Goal: Task Accomplishment & Management: Use online tool/utility

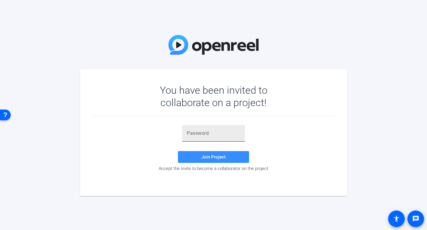
click at [195, 131] on input "text" at bounding box center [213, 133] width 53 height 7
paste input "t2OPPh"
type input "t2OPPh"
click at [214, 158] on span "Join Project" at bounding box center [213, 157] width 24 height 5
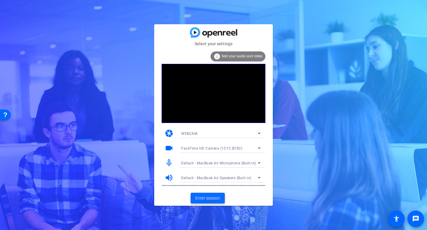
click at [199, 200] on span "Enter session" at bounding box center [207, 199] width 25 height 6
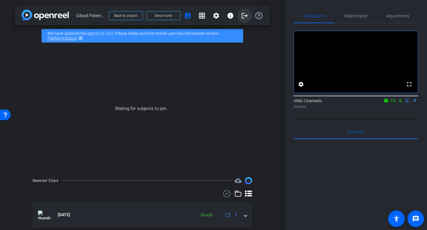
click at [244, 16] on mat-icon "logout" at bounding box center [244, 15] width 7 height 7
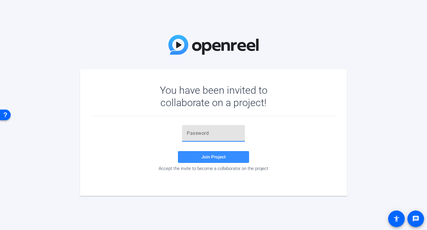
click at [197, 130] on input "text" at bounding box center [213, 133] width 53 height 7
paste input "t2OPPh"
type input "t2OPPh"
click at [217, 159] on span "Join Project" at bounding box center [213, 157] width 24 height 5
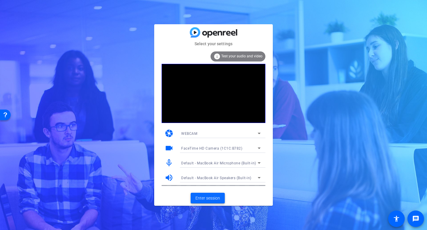
click at [206, 199] on span "Enter session" at bounding box center [207, 199] width 25 height 6
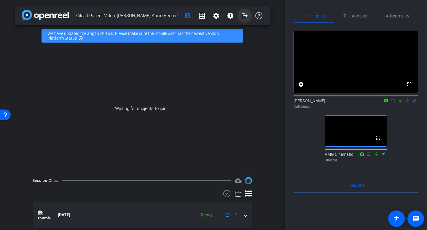
click at [245, 17] on mat-icon "logout" at bounding box center [244, 15] width 7 height 7
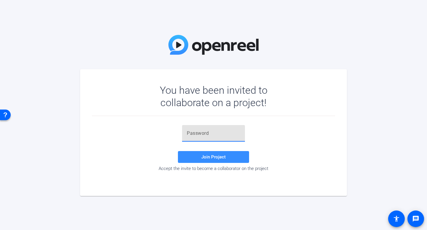
click at [193, 132] on input "text" at bounding box center [213, 133] width 53 height 7
paste input "t2OPPh"
type input "t2OPPh"
click at [208, 156] on span "Join Project" at bounding box center [213, 157] width 24 height 5
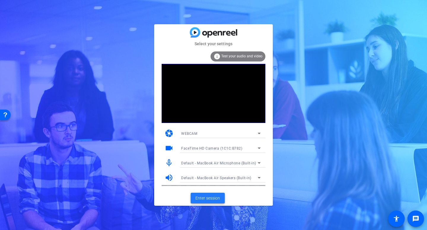
click at [210, 198] on span "Enter session" at bounding box center [207, 199] width 25 height 6
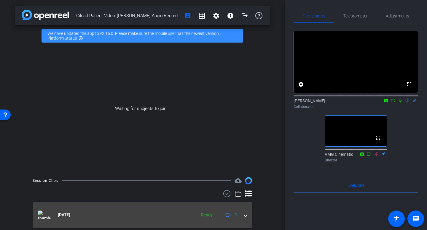
click at [247, 216] on mat-expansion-panel-header "Aug 22, 2025 Ready 1" at bounding box center [142, 215] width 219 height 26
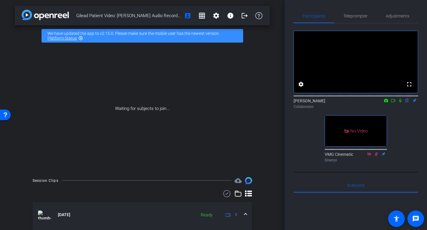
click at [245, 215] on span at bounding box center [245, 215] width 2 height 6
click at [392, 103] on icon at bounding box center [392, 101] width 5 height 4
click at [408, 103] on icon at bounding box center [407, 101] width 2 height 4
click at [219, 18] on mat-icon "settings" at bounding box center [215, 15] width 7 height 7
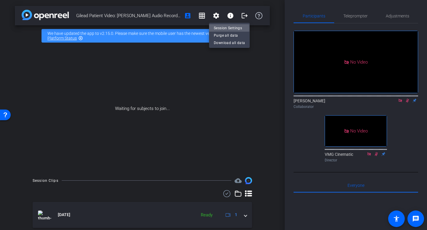
click at [220, 28] on span "Session Settings" at bounding box center [229, 28] width 31 height 7
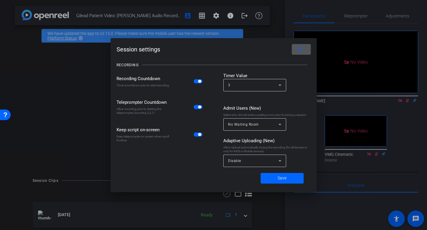
click at [298, 53] on span at bounding box center [300, 49] width 19 height 14
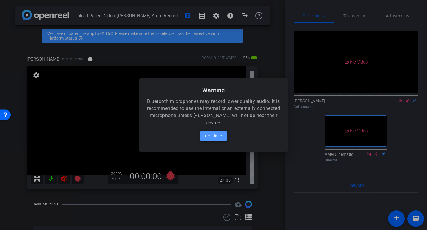
click at [207, 136] on span "Continue" at bounding box center [213, 136] width 17 height 7
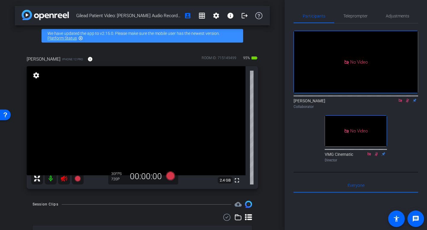
click at [400, 103] on icon at bounding box center [400, 101] width 5 height 4
click at [399, 103] on icon at bounding box center [399, 101] width 3 height 4
click at [35, 76] on mat-icon "settings" at bounding box center [36, 75] width 8 height 7
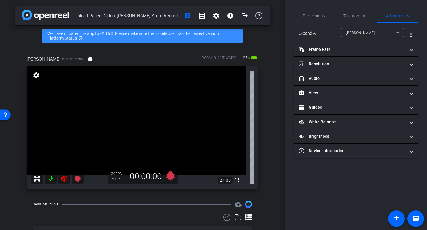
click at [384, 32] on div "[PERSON_NAME]" at bounding box center [370, 32] width 50 height 7
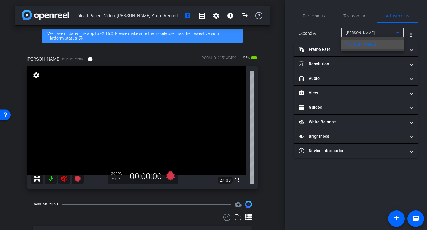
click at [384, 32] on div at bounding box center [213, 115] width 427 height 230
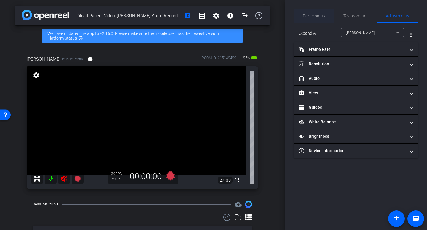
click at [318, 16] on span "Participants" at bounding box center [313, 16] width 23 height 4
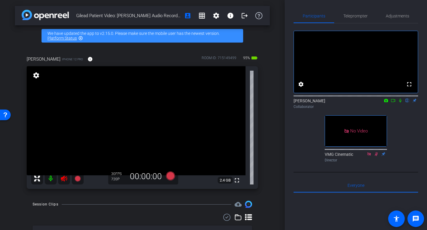
click at [63, 180] on icon at bounding box center [64, 179] width 6 height 6
click at [87, 58] on mat-icon "info" at bounding box center [89, 59] width 5 height 5
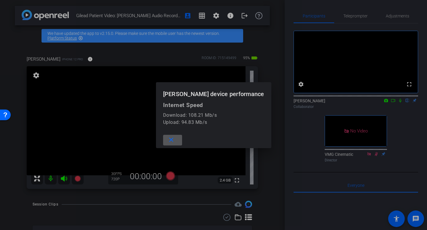
click at [172, 141] on mat-icon "close" at bounding box center [170, 140] width 7 height 7
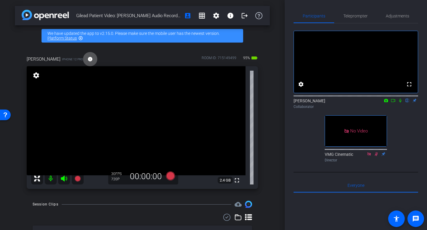
click at [39, 75] on mat-icon "settings" at bounding box center [36, 75] width 8 height 7
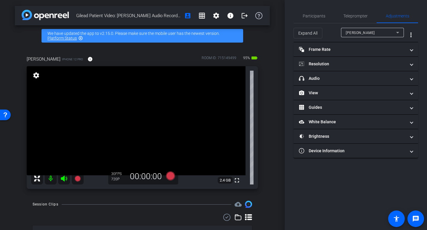
click at [358, 31] on span "[PERSON_NAME]" at bounding box center [359, 33] width 29 height 4
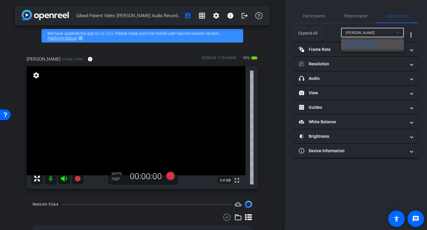
click at [358, 31] on div at bounding box center [213, 115] width 427 height 230
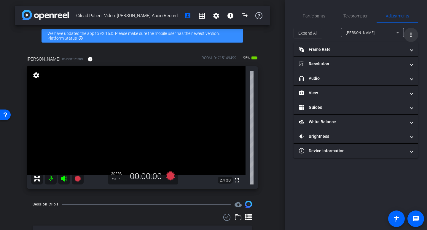
click at [408, 32] on mat-icon "more_vert" at bounding box center [410, 34] width 7 height 7
click at [408, 32] on div at bounding box center [213, 115] width 427 height 230
click at [360, 15] on span "Teleprompter" at bounding box center [355, 16] width 24 height 4
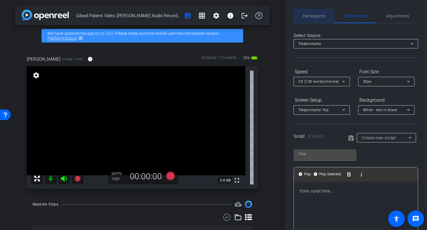
click at [305, 15] on span "Participants" at bounding box center [313, 16] width 23 height 4
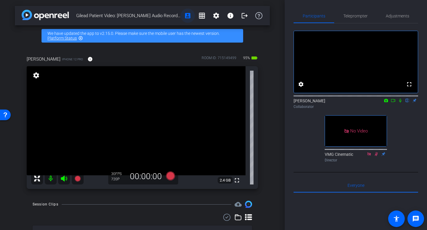
click at [186, 16] on mat-icon "account_box" at bounding box center [187, 15] width 7 height 7
click at [37, 75] on mat-icon "settings" at bounding box center [36, 75] width 8 height 7
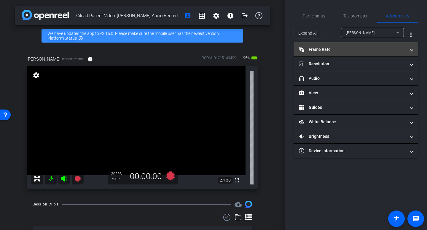
click at [320, 47] on mat-panel-title "Frame Rate Frame Rate" at bounding box center [352, 50] width 107 height 6
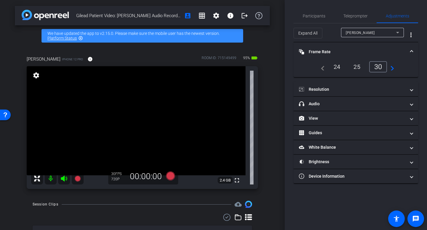
click at [320, 47] on mat-expansion-panel-header "Frame Rate Frame Rate" at bounding box center [355, 51] width 124 height 19
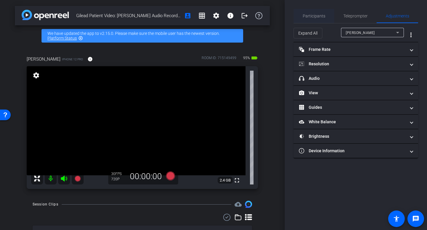
click at [317, 18] on span "Participants" at bounding box center [313, 16] width 23 height 14
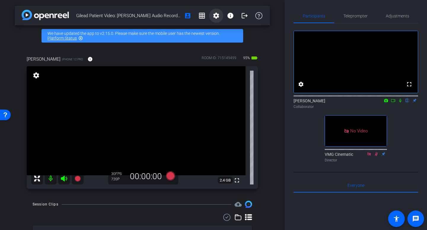
click at [217, 17] on mat-icon "settings" at bounding box center [215, 15] width 7 height 7
click at [218, 28] on span "Session Settings" at bounding box center [229, 28] width 31 height 7
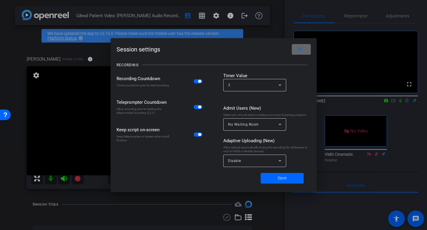
click at [301, 49] on mat-icon "close" at bounding box center [299, 49] width 7 height 7
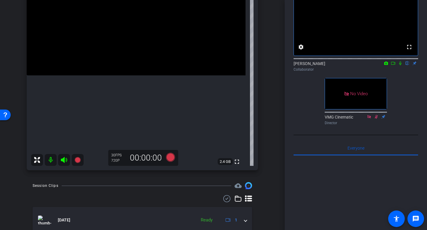
scroll to position [120, 0]
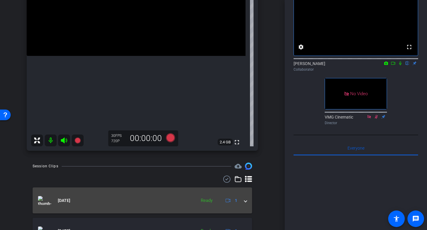
click at [245, 202] on span at bounding box center [245, 201] width 2 height 6
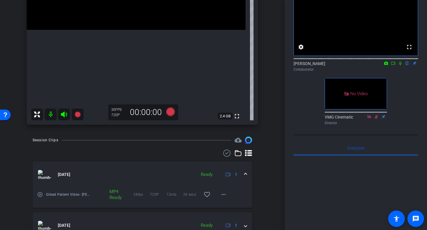
scroll to position [157, 0]
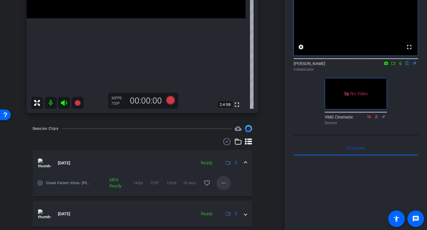
click at [224, 186] on mat-icon "more_horiz" at bounding box center [223, 183] width 7 height 7
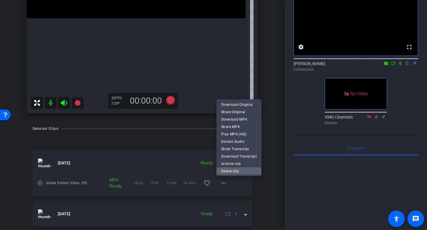
click at [230, 173] on span "Delete clip" at bounding box center [239, 171] width 36 height 7
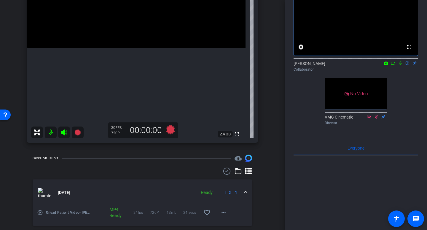
scroll to position [146, 0]
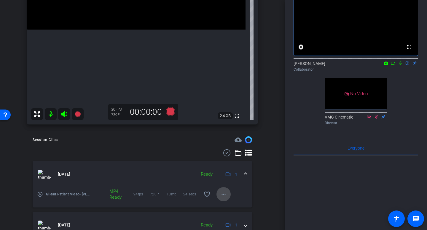
click at [219, 193] on span at bounding box center [223, 195] width 14 height 14
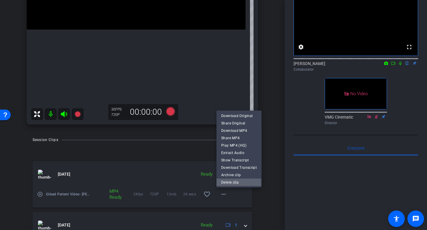
click at [225, 184] on span "Delete clip" at bounding box center [239, 182] width 36 height 7
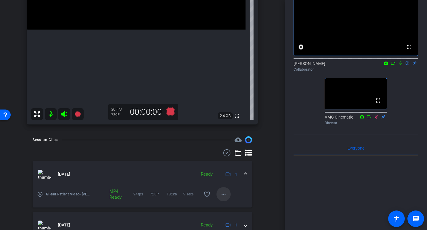
click at [221, 197] on mat-icon "more_horiz" at bounding box center [223, 194] width 7 height 7
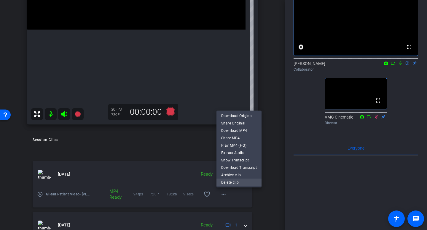
click at [231, 184] on span "Delete clip" at bounding box center [239, 182] width 36 height 7
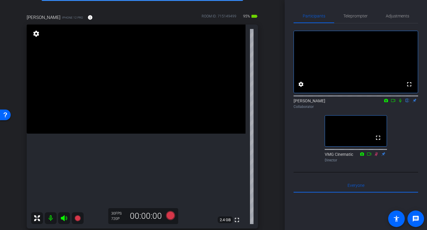
scroll to position [46, 0]
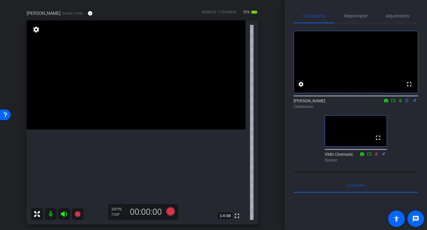
click at [35, 28] on mat-icon "settings" at bounding box center [36, 29] width 8 height 7
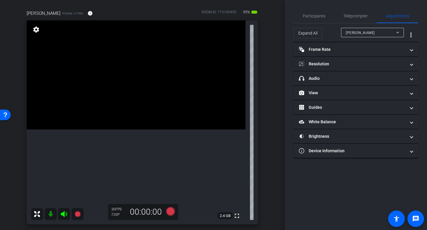
click at [35, 28] on mat-icon "settings" at bounding box center [36, 29] width 8 height 7
click at [276, 27] on div "Gilead Patient Video: David Audio Recording account_box grid_on settings info l…" at bounding box center [142, 69] width 284 height 230
click at [320, 16] on span "Participants" at bounding box center [313, 16] width 23 height 4
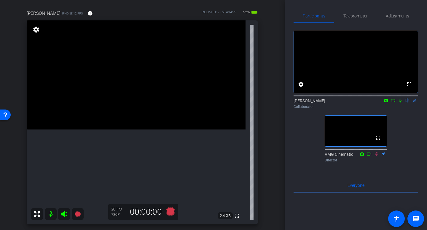
scroll to position [0, 0]
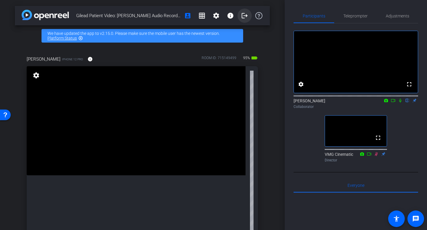
click at [246, 15] on mat-icon "logout" at bounding box center [244, 15] width 7 height 7
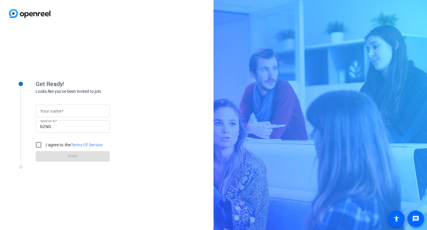
click at [77, 111] on input "Your name" at bounding box center [72, 111] width 65 height 7
type input "Rachel"
click at [37, 147] on input "I agree to the Terms Of Service" at bounding box center [39, 145] width 12 height 12
checkbox input "true"
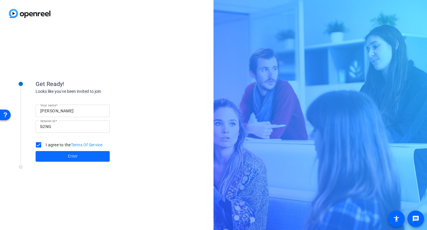
click at [66, 158] on span at bounding box center [73, 157] width 74 height 14
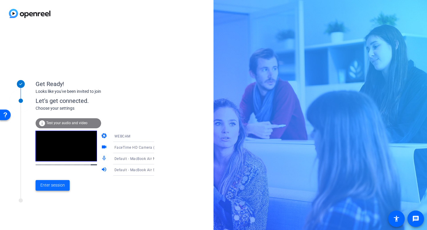
click at [60, 185] on span "Enter session" at bounding box center [52, 185] width 25 height 6
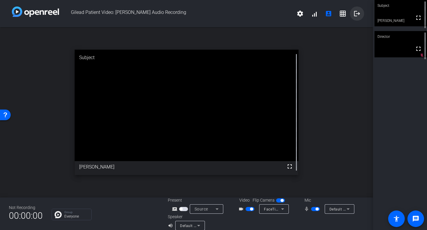
click at [358, 15] on mat-icon "logout" at bounding box center [356, 13] width 7 height 7
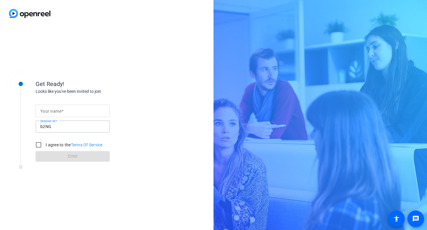
click at [74, 129] on input "b2NG" at bounding box center [72, 126] width 65 height 7
click at [67, 108] on input "Your name" at bounding box center [72, 111] width 65 height 7
paste input "b2NG"
type input "b2NG"
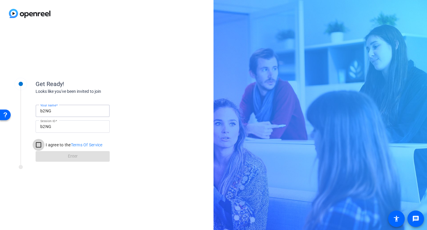
click at [39, 147] on input "I agree to the Terms Of Service" at bounding box center [39, 145] width 12 height 12
checkbox input "true"
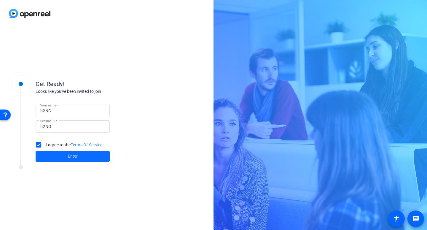
click at [55, 156] on span at bounding box center [73, 157] width 74 height 14
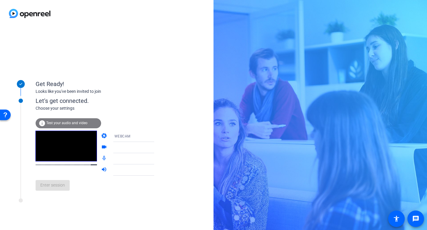
click at [21, 78] on icon at bounding box center [21, 84] width 12 height 12
click at [21, 85] on icon at bounding box center [21, 84] width 8 height 8
click at [49, 187] on span "Enter session" at bounding box center [52, 185] width 25 height 6
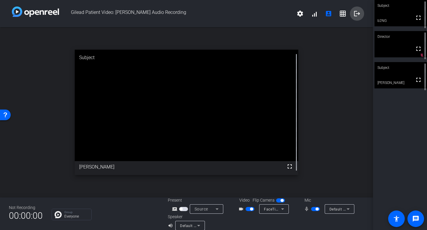
click at [357, 12] on mat-icon "logout" at bounding box center [356, 13] width 7 height 7
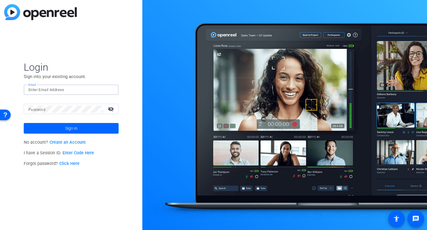
click at [57, 92] on input "Email" at bounding box center [70, 89] width 85 height 7
type input "[EMAIL_ADDRESS][DOMAIN_NAME]"
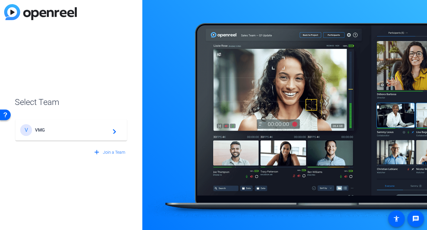
click at [72, 126] on div "V VMG navigate_next" at bounding box center [71, 130] width 102 height 12
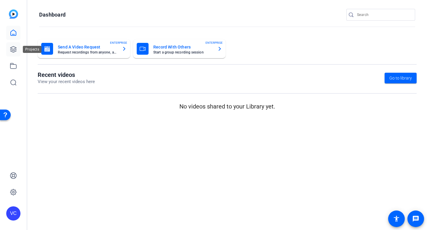
click at [11, 48] on icon at bounding box center [13, 50] width 6 height 6
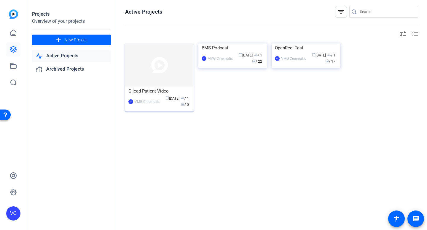
click at [164, 70] on img at bounding box center [159, 65] width 68 height 43
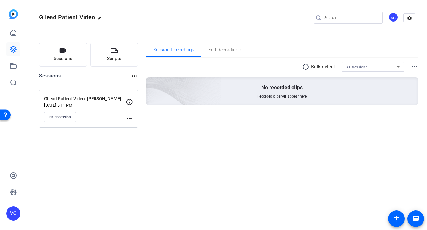
click at [79, 105] on p "Aug 20, 2025 @ 5:11 PM" at bounding box center [84, 105] width 81 height 5
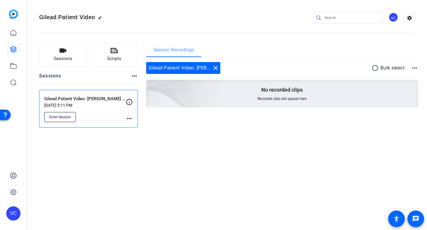
click at [63, 118] on span "Enter Session" at bounding box center [60, 117] width 22 height 5
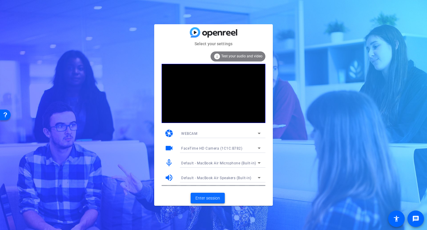
click at [210, 199] on span "Enter session" at bounding box center [207, 199] width 25 height 6
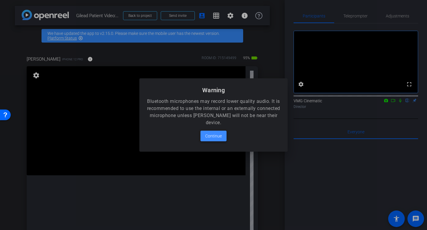
click at [209, 137] on span "Continue" at bounding box center [213, 136] width 17 height 7
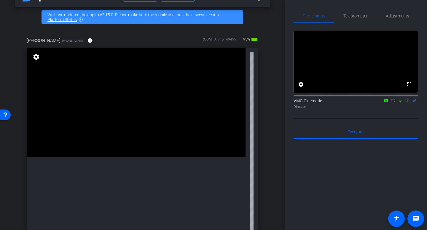
scroll to position [18, 0]
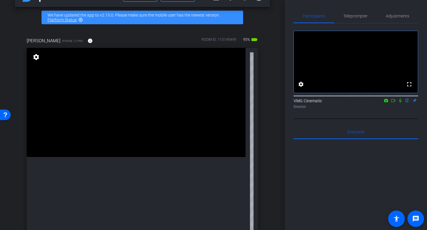
click at [33, 58] on mat-icon "settings" at bounding box center [36, 57] width 8 height 7
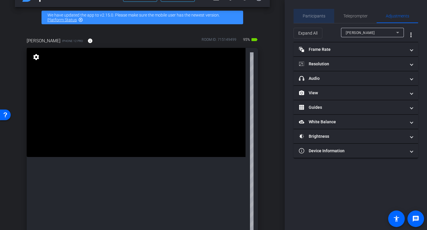
click at [316, 16] on span "Participants" at bounding box center [313, 16] width 23 height 4
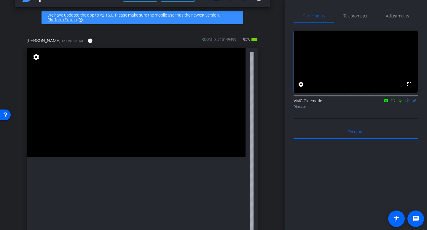
scroll to position [94, 0]
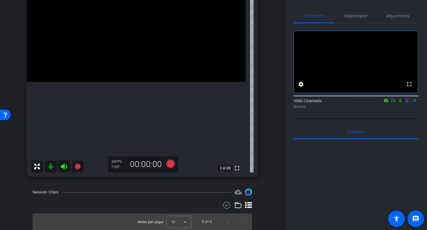
click at [49, 167] on mat-icon at bounding box center [51, 167] width 12 height 12
click at [49, 166] on mat-icon at bounding box center [51, 167] width 12 height 12
click at [63, 167] on icon at bounding box center [64, 167] width 6 height 6
click at [63, 167] on icon at bounding box center [63, 166] width 7 height 7
click at [40, 166] on icon at bounding box center [36, 166] width 7 height 7
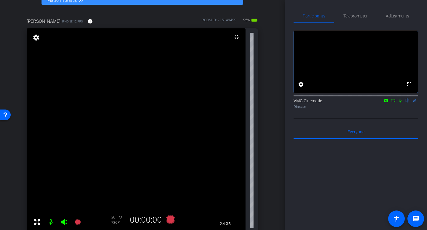
scroll to position [38, 0]
click at [37, 39] on mat-icon "settings" at bounding box center [36, 37] width 8 height 7
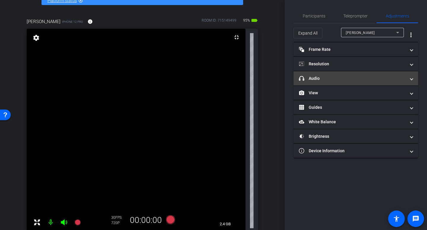
click at [321, 78] on mat-panel-title "headphone icon Audio" at bounding box center [352, 79] width 107 height 6
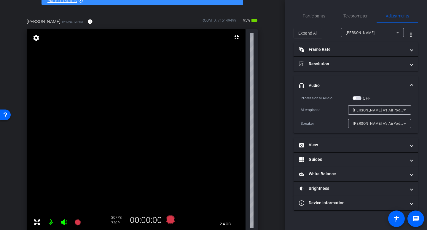
click at [319, 81] on mat-expansion-panel-header "headphone icon Audio" at bounding box center [355, 85] width 124 height 19
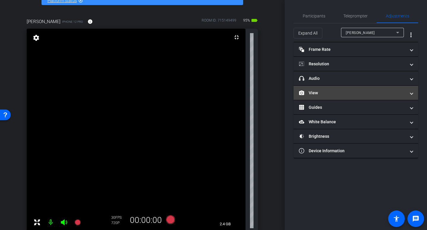
click at [316, 95] on mat-panel-title "View" at bounding box center [352, 93] width 107 height 6
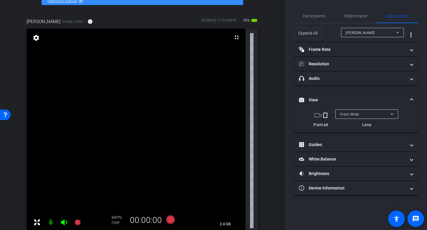
click at [317, 116] on mat-icon "crop_landscape" at bounding box center [316, 115] width 7 height 7
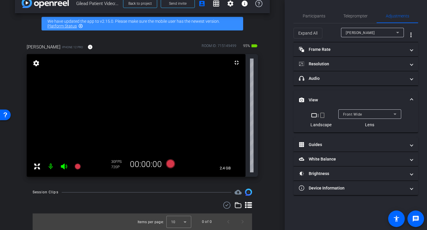
click at [322, 117] on mat-icon "crop_portrait" at bounding box center [321, 115] width 7 height 7
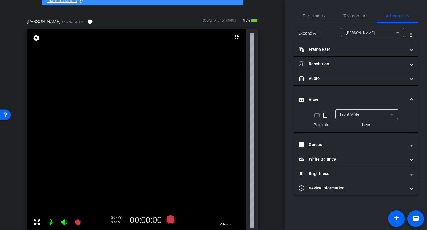
click at [337, 112] on div "Front Wide" at bounding box center [366, 114] width 63 height 9
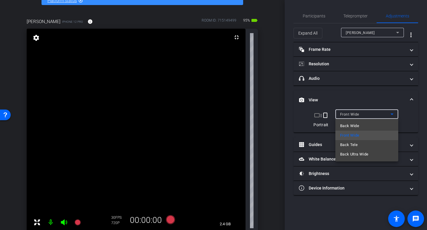
click at [393, 115] on div at bounding box center [213, 115] width 427 height 230
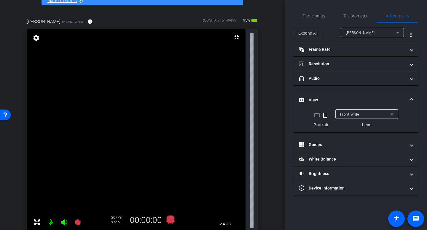
click at [381, 116] on div "Front Wide" at bounding box center [365, 114] width 50 height 7
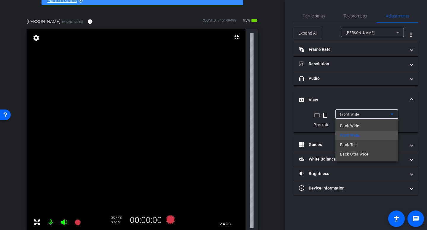
click at [381, 116] on div at bounding box center [213, 115] width 427 height 230
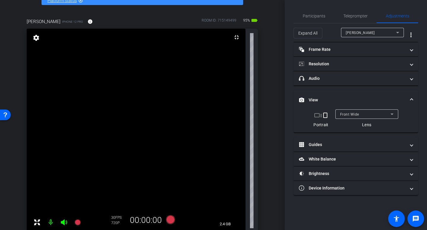
click at [411, 101] on span at bounding box center [411, 100] width 2 height 6
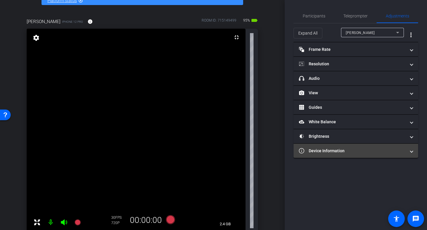
click at [327, 154] on mat-panel-title "Device Information" at bounding box center [352, 151] width 107 height 6
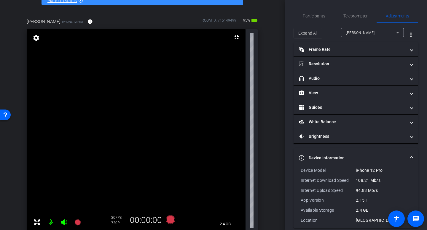
click at [327, 154] on mat-expansion-panel-header "Device Information" at bounding box center [355, 158] width 124 height 19
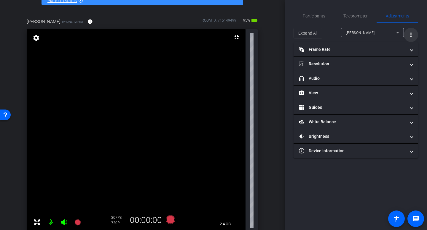
click at [411, 33] on mat-icon "more_vert" at bounding box center [410, 34] width 7 height 7
click at [305, 198] on div at bounding box center [213, 115] width 427 height 230
click at [357, 16] on span "Teleprompter" at bounding box center [355, 16] width 24 height 4
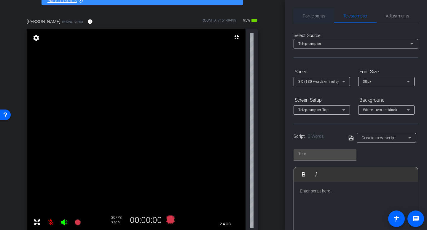
click at [318, 17] on span "Participants" at bounding box center [313, 16] width 23 height 4
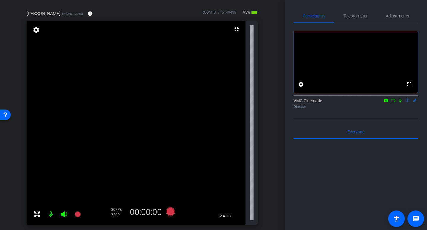
scroll to position [44, 0]
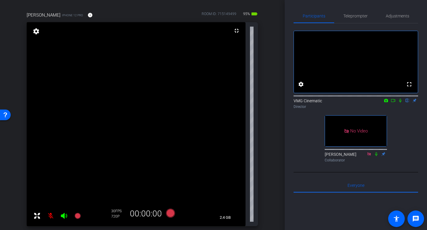
click at [348, 163] on div "[PERSON_NAME] Collaborator" at bounding box center [355, 158] width 62 height 12
click at [316, 16] on span "Participants" at bounding box center [313, 16] width 23 height 4
click at [353, 14] on span "Teleprompter" at bounding box center [355, 16] width 24 height 4
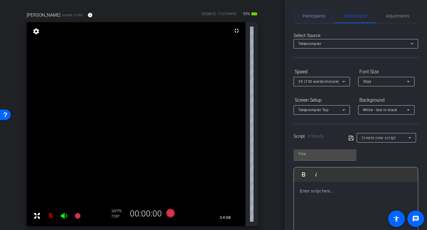
click at [318, 16] on span "Participants" at bounding box center [313, 16] width 23 height 4
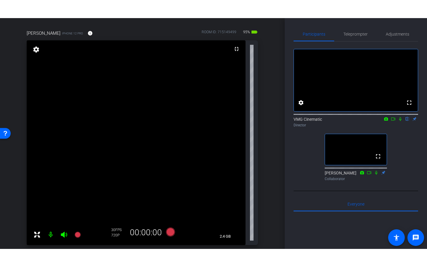
scroll to position [212, 0]
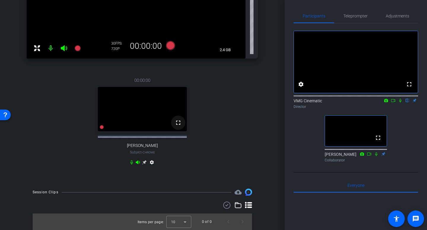
click at [179, 122] on mat-icon "fullscreen" at bounding box center [177, 122] width 7 height 7
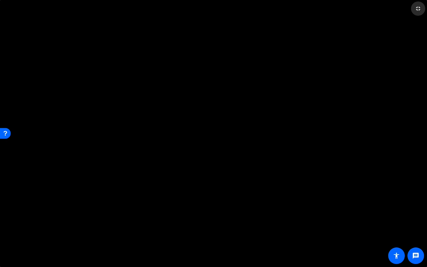
click at [418, 8] on mat-icon "fullscreen_exit" at bounding box center [417, 8] width 7 height 7
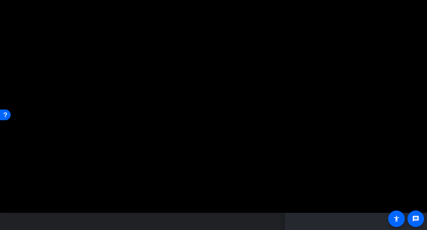
scroll to position [132, 0]
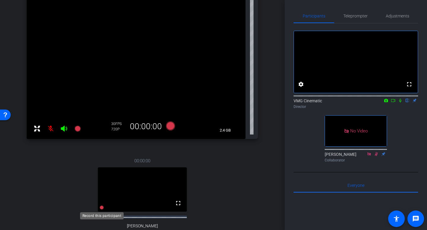
click at [102, 209] on icon at bounding box center [102, 208] width 4 height 4
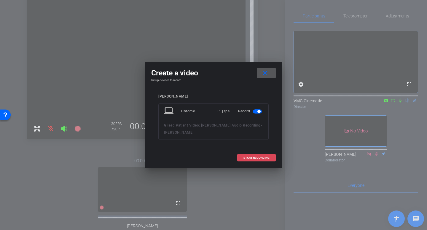
click at [253, 157] on span "START RECORDING" at bounding box center [256, 158] width 26 height 3
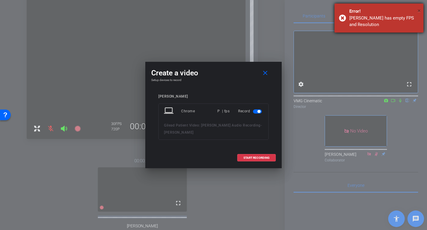
click at [419, 8] on span "×" at bounding box center [418, 10] width 3 height 7
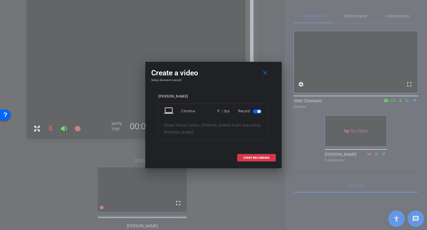
click at [219, 111] on div "P | fps" at bounding box center [223, 111] width 12 height 11
click at [231, 114] on div "laptop Chrome P | fps Record" at bounding box center [213, 111] width 99 height 11
click at [246, 162] on span at bounding box center [256, 158] width 38 height 14
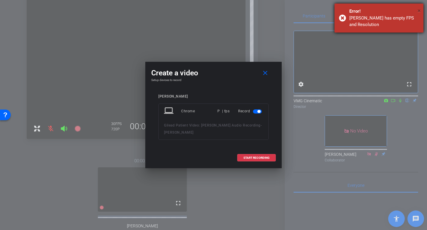
click at [417, 9] on div "Error!" at bounding box center [384, 11] width 70 height 7
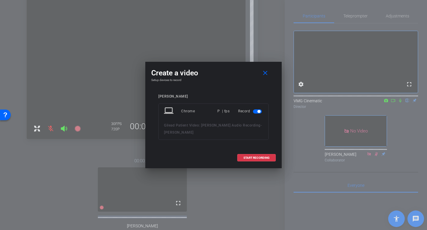
click at [170, 110] on mat-icon "laptop" at bounding box center [169, 111] width 11 height 11
click at [267, 73] on mat-icon "close" at bounding box center [264, 73] width 7 height 7
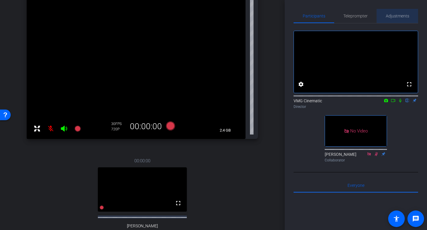
click at [399, 17] on span "Adjustments" at bounding box center [396, 16] width 23 height 4
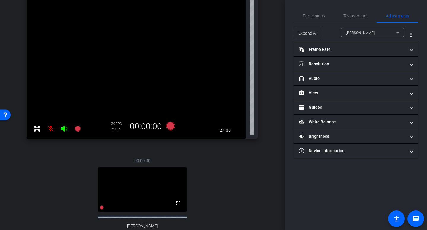
click at [355, 35] on span "[PERSON_NAME]" at bounding box center [359, 33] width 29 height 4
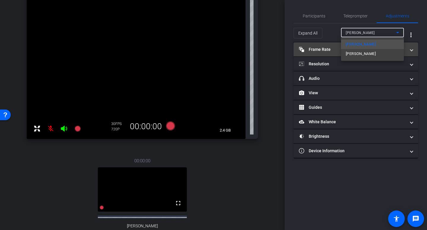
click at [351, 55] on span "[PERSON_NAME]" at bounding box center [360, 53] width 30 height 7
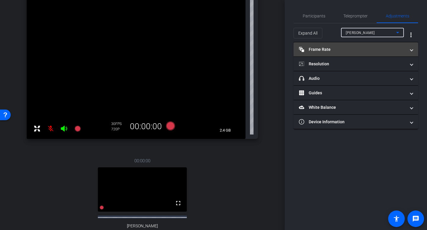
click at [328, 48] on mat-panel-title "Frame Rate Frame Rate" at bounding box center [352, 50] width 107 height 6
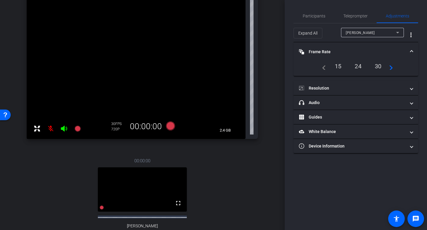
click at [357, 67] on div "24" at bounding box center [358, 66] width 16 height 10
click at [354, 63] on div "24" at bounding box center [358, 66] width 16 height 10
click at [379, 68] on div "30" at bounding box center [378, 66] width 16 height 10
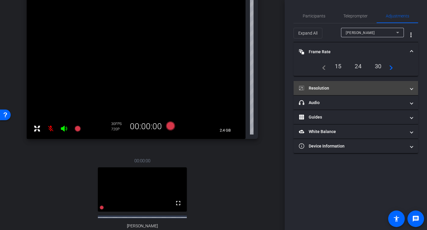
click at [319, 90] on mat-panel-title "Resolution" at bounding box center [352, 88] width 107 height 6
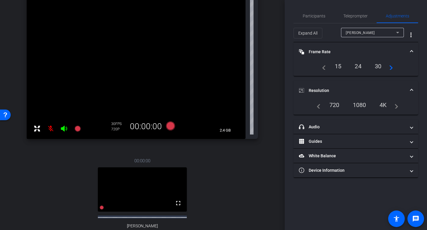
click at [334, 104] on div "720" at bounding box center [334, 105] width 19 height 10
click at [358, 106] on div "1080" at bounding box center [359, 105] width 22 height 10
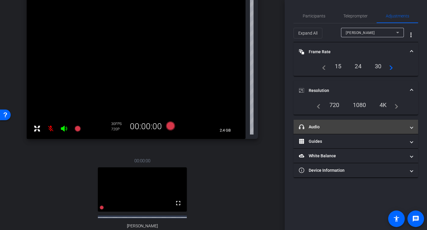
click at [332, 126] on mat-panel-title "headphone icon Audio" at bounding box center [352, 127] width 107 height 6
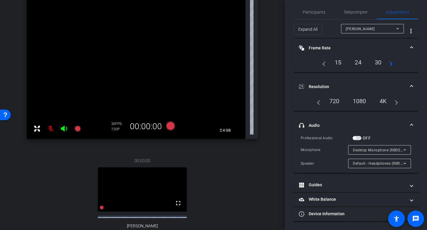
scroll to position [0, 0]
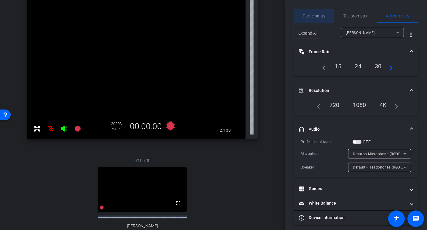
click at [308, 18] on span "Participants" at bounding box center [313, 16] width 23 height 4
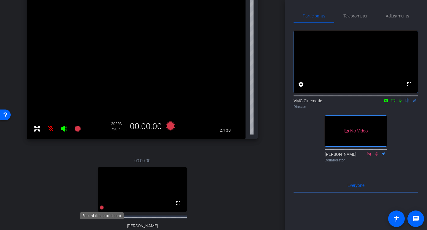
click at [100, 209] on icon at bounding box center [102, 208] width 4 height 4
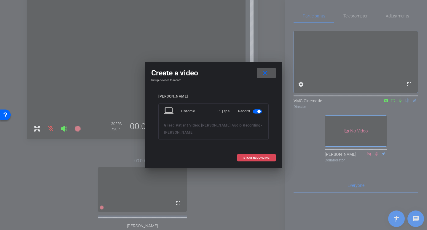
click at [256, 159] on span "START RECORDING" at bounding box center [256, 158] width 26 height 3
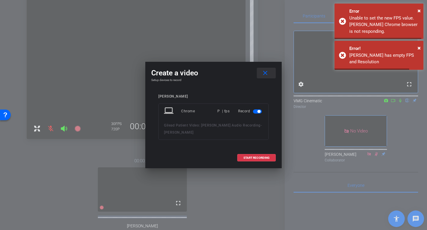
click at [267, 75] on mat-icon "close" at bounding box center [264, 73] width 7 height 7
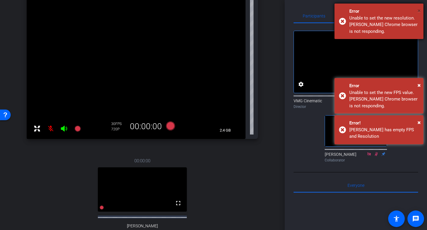
click at [418, 11] on span "×" at bounding box center [418, 10] width 3 height 7
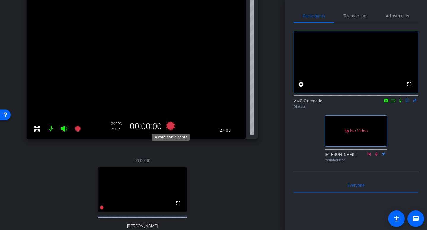
click at [170, 125] on icon at bounding box center [170, 126] width 9 height 9
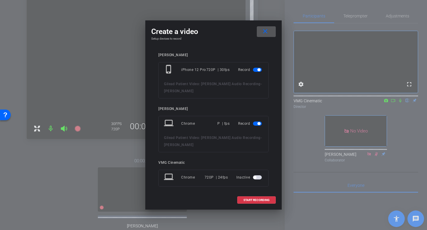
scroll to position [4, 0]
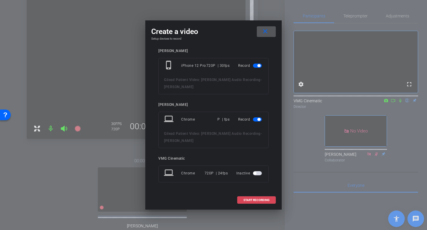
click at [245, 201] on span "START RECORDING" at bounding box center [256, 200] width 26 height 3
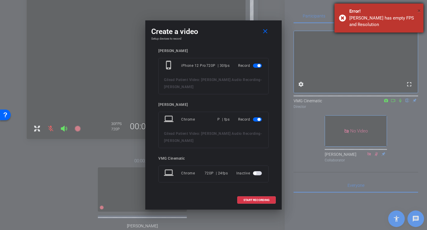
click at [418, 8] on span "×" at bounding box center [418, 10] width 3 height 7
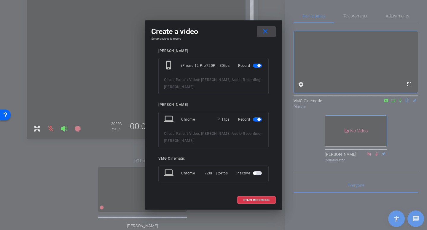
click at [268, 31] on mat-icon "close" at bounding box center [264, 31] width 7 height 7
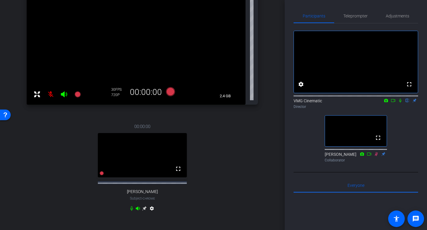
scroll to position [172, 0]
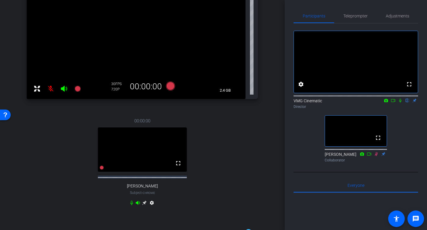
click at [151, 204] on mat-icon "settings" at bounding box center [151, 204] width 7 height 7
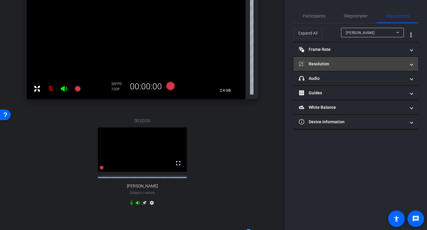
click at [335, 64] on mat-panel-title "Resolution" at bounding box center [352, 64] width 107 height 6
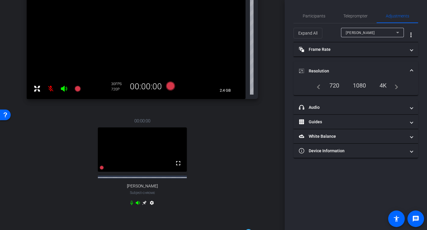
click at [411, 69] on span at bounding box center [411, 71] width 2 height 6
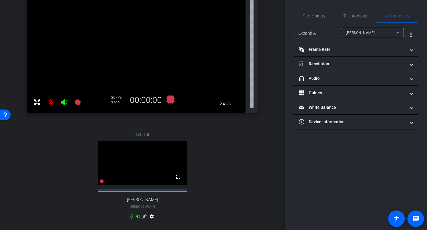
scroll to position [186, 0]
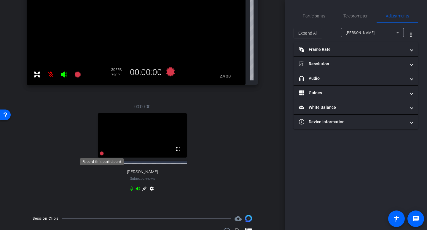
click at [102, 153] on icon at bounding box center [102, 154] width 4 height 4
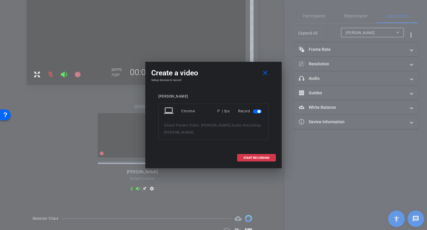
click at [258, 111] on span "button" at bounding box center [258, 111] width 3 height 3
click at [257, 112] on span "button" at bounding box center [257, 112] width 9 height 4
click at [252, 160] on span at bounding box center [256, 158] width 38 height 14
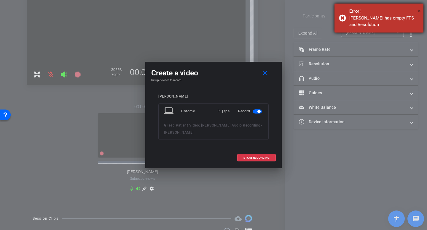
click at [419, 10] on span "×" at bounding box center [418, 10] width 3 height 7
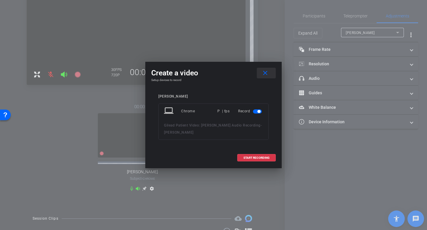
click at [264, 73] on mat-icon "close" at bounding box center [264, 73] width 7 height 7
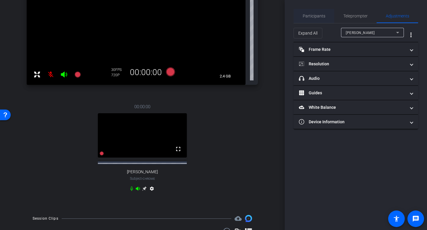
click at [315, 18] on span "Participants" at bounding box center [313, 16] width 23 height 4
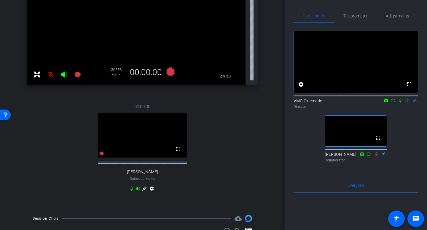
click at [399, 103] on icon at bounding box center [400, 101] width 2 height 4
click at [146, 190] on icon at bounding box center [144, 189] width 5 height 5
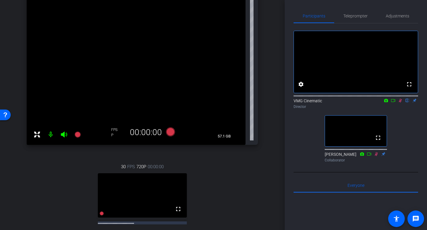
scroll to position [136, 0]
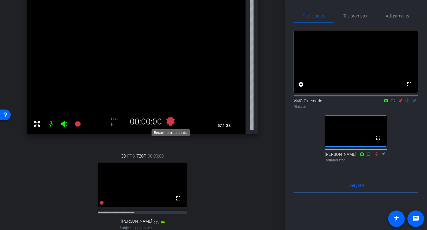
click at [171, 120] on icon at bounding box center [170, 121] width 9 height 9
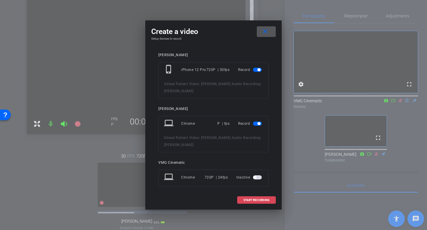
click at [245, 201] on span "START RECORDING" at bounding box center [256, 200] width 26 height 3
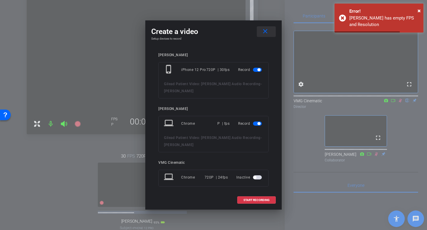
click at [266, 31] on mat-icon "close" at bounding box center [264, 31] width 7 height 7
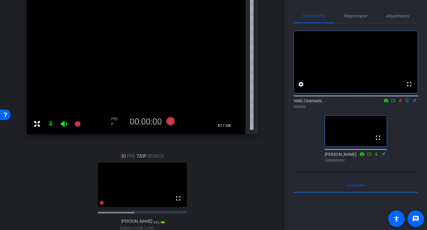
click at [399, 103] on icon at bounding box center [400, 101] width 5 height 4
click at [400, 103] on icon at bounding box center [400, 101] width 2 height 4
click at [399, 103] on icon at bounding box center [399, 101] width 3 height 4
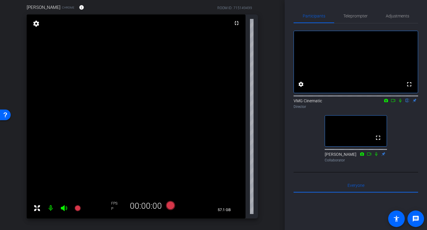
scroll to position [0, 0]
